Goal: Find specific page/section: Find specific page/section

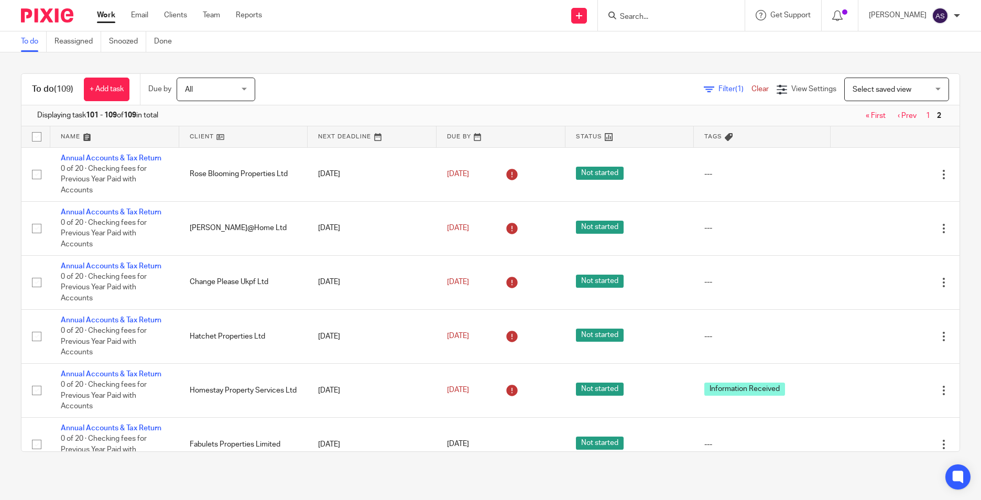
scroll to position [204, 0]
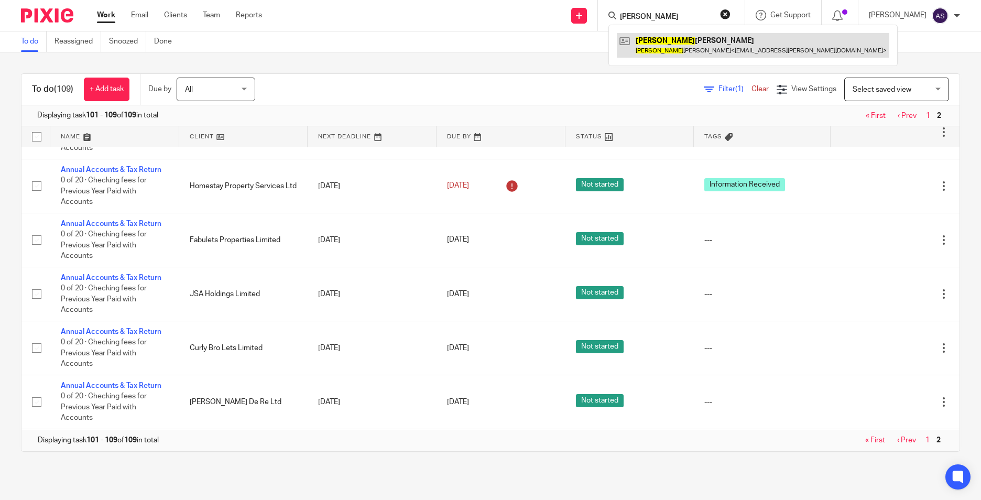
type input "kerrie"
click at [671, 46] on link at bounding box center [753, 45] width 272 height 24
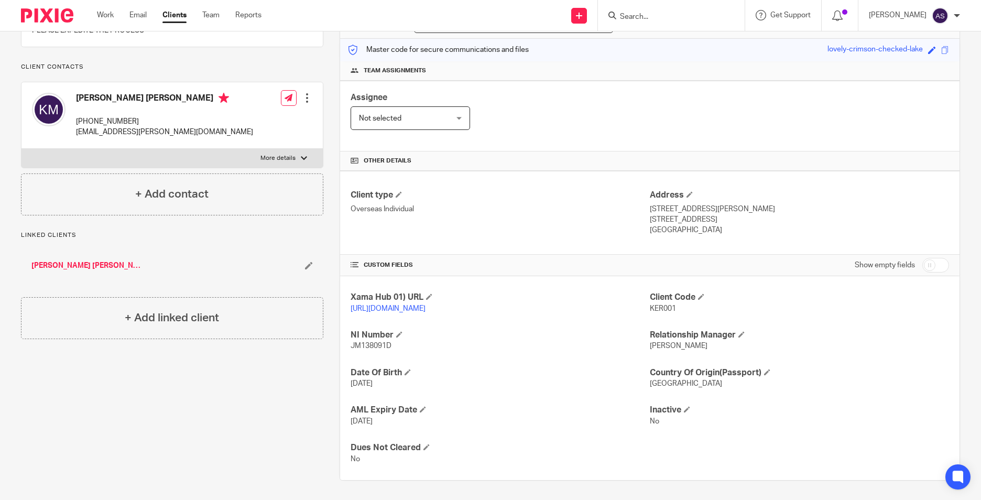
scroll to position [139, 0]
click at [641, 9] on form at bounding box center [675, 15] width 112 height 13
click at [649, 18] on input "Search" at bounding box center [666, 17] width 94 height 9
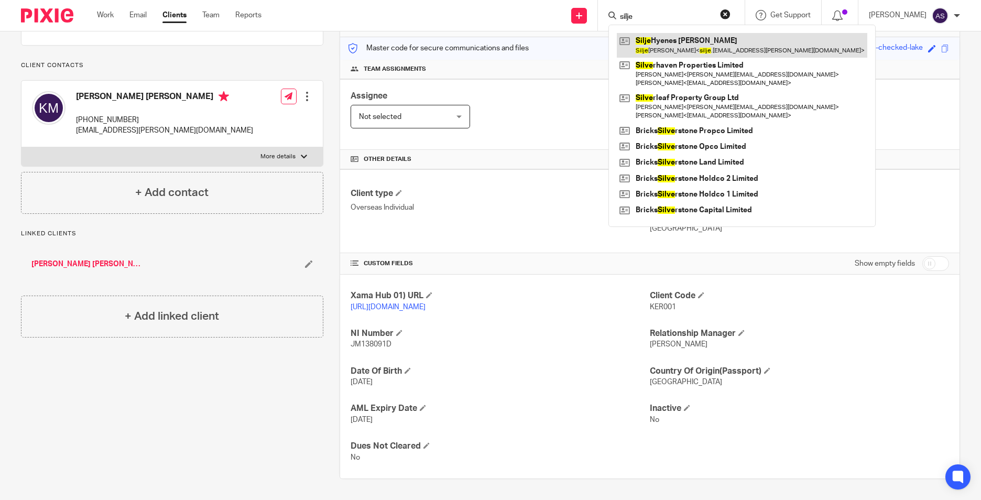
type input "silje"
